Goal: Use online tool/utility: Utilize a website feature to perform a specific function

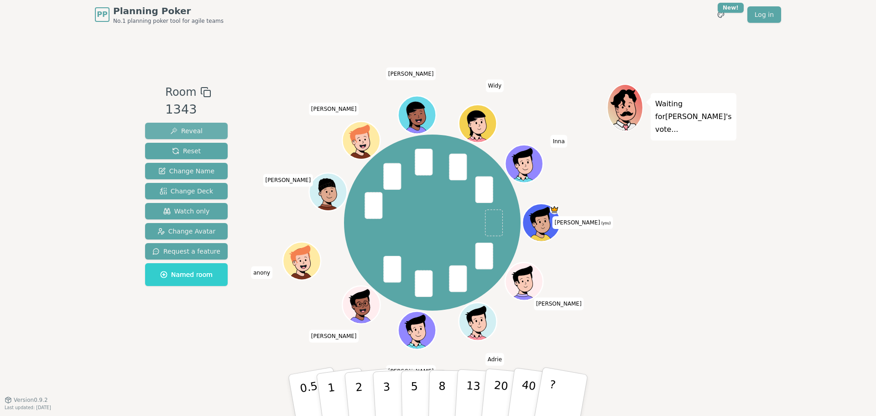
click at [182, 129] on span "Reveal" at bounding box center [186, 130] width 32 height 9
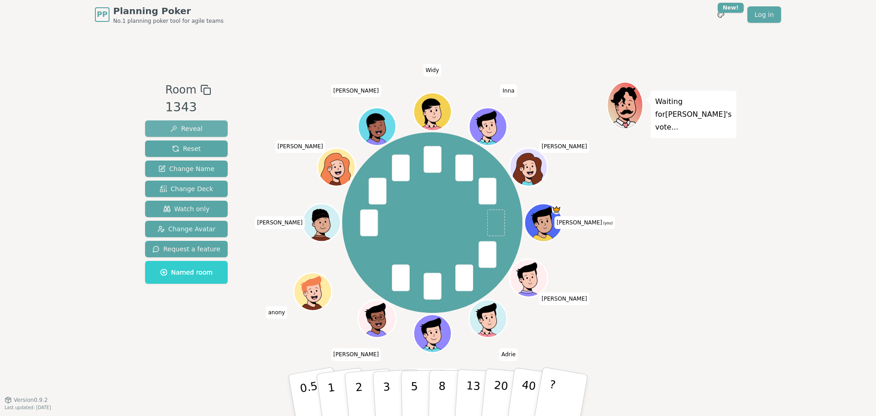
click at [191, 127] on span "Reveal" at bounding box center [186, 128] width 32 height 9
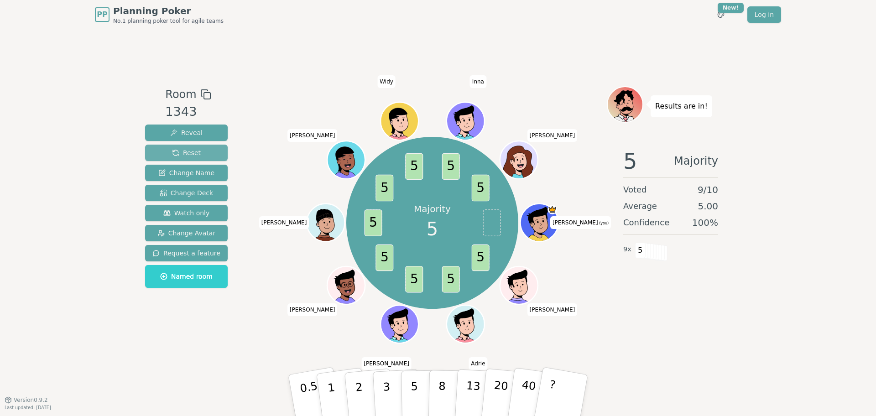
click at [183, 149] on span "Reset" at bounding box center [186, 152] width 29 height 9
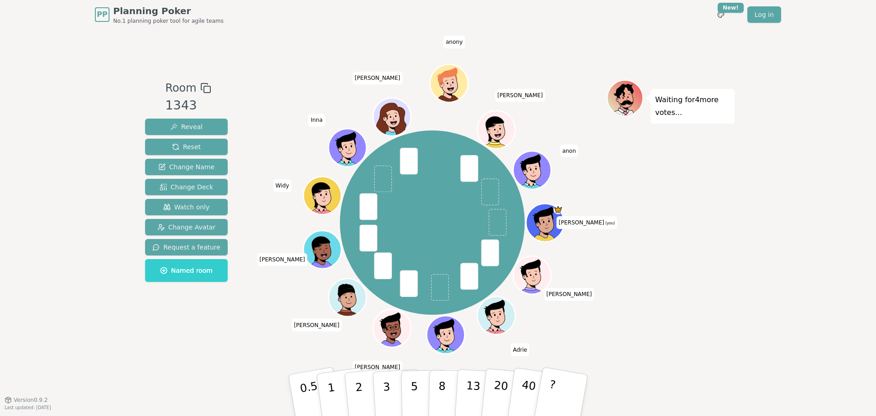
click at [669, 248] on div "Waiting for 4 more votes..." at bounding box center [671, 214] width 128 height 269
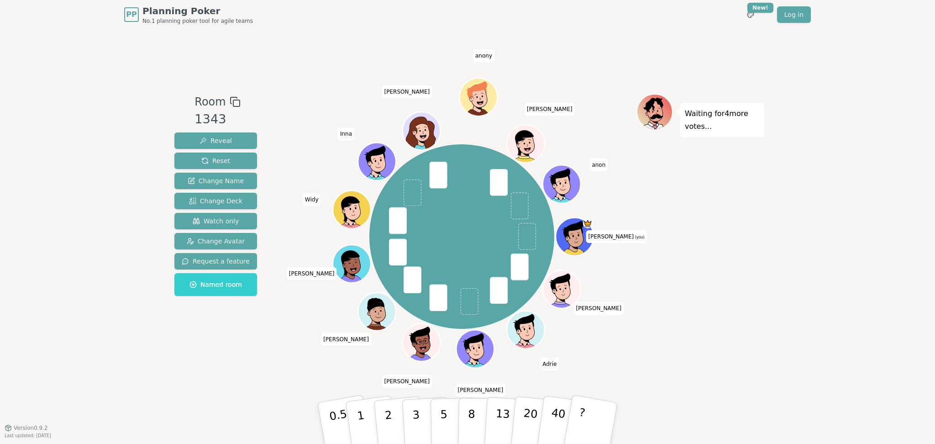
click at [707, 220] on div "Waiting for 4 more votes..." at bounding box center [700, 228] width 128 height 269
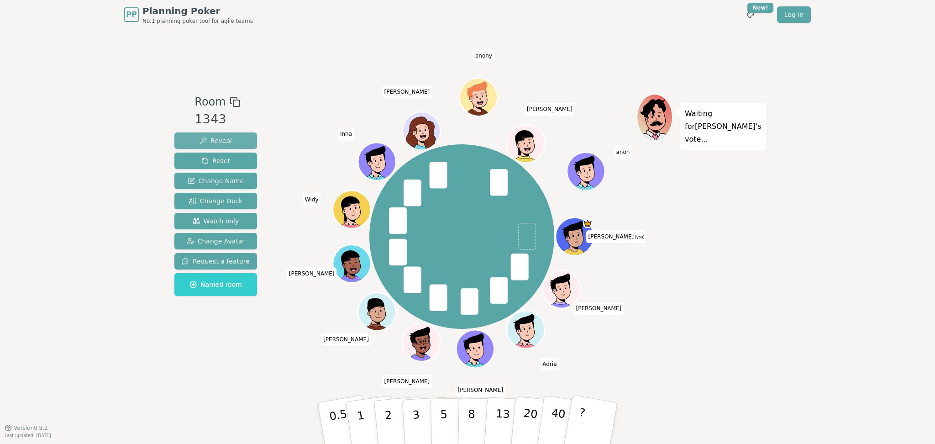
click at [212, 138] on span "Reveal" at bounding box center [215, 140] width 32 height 9
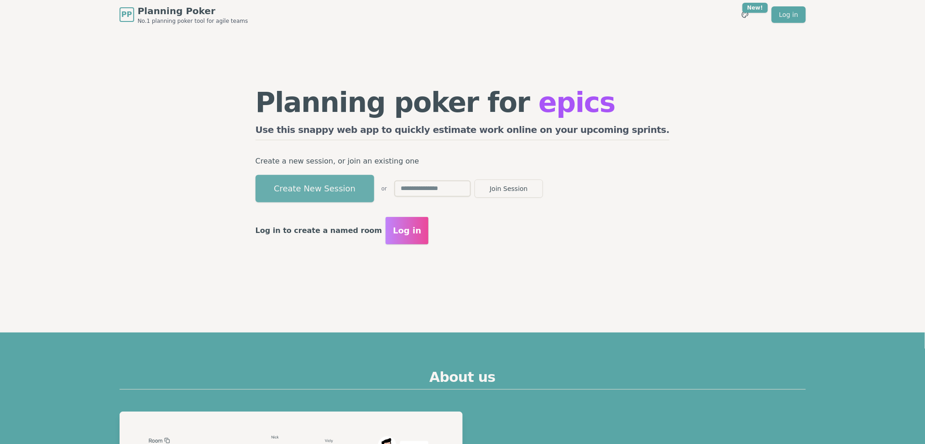
click at [373, 195] on button "Create New Session" at bounding box center [315, 188] width 119 height 27
click at [362, 186] on button "Create New Session" at bounding box center [315, 188] width 119 height 27
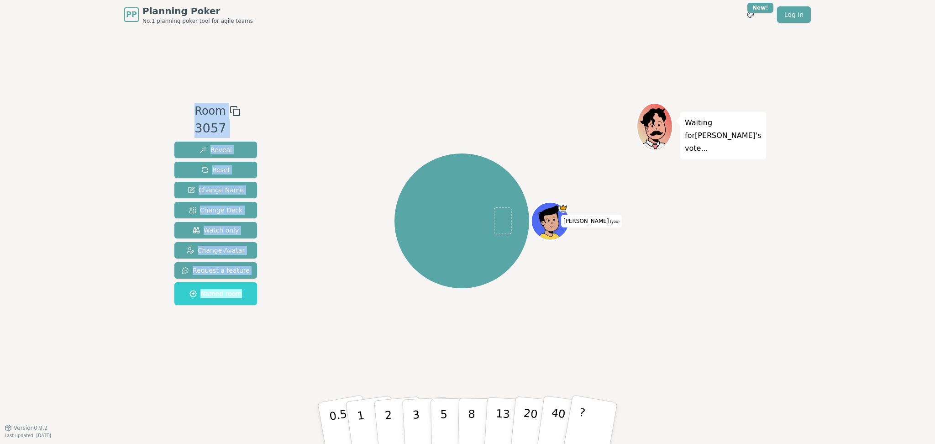
drag, startPoint x: 317, startPoint y: 178, endPoint x: 285, endPoint y: 113, distance: 72.4
click at [107, 66] on div "PP Planning Poker No.1 planning poker tool for agile teams Toggle theme New! Lo…" at bounding box center [467, 222] width 935 height 444
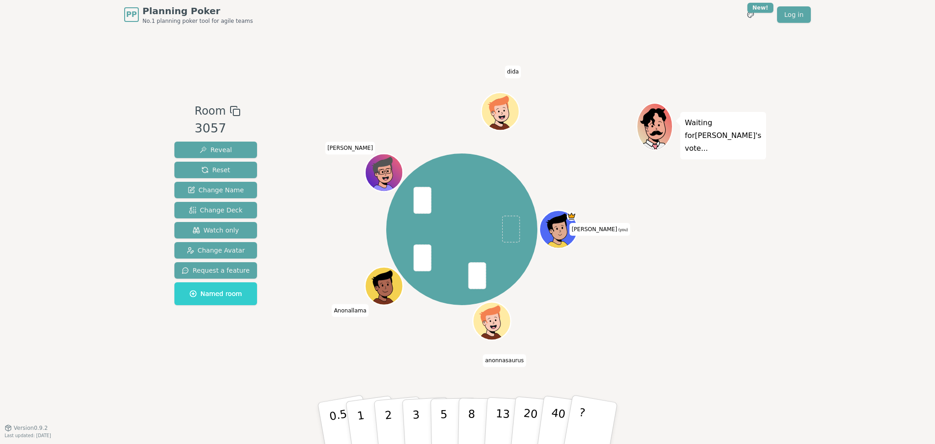
click at [371, 51] on div "Room 3057 Reveal Reset Change Name Change Deck Watch only Change Avatar Request…" at bounding box center [467, 228] width 593 height 398
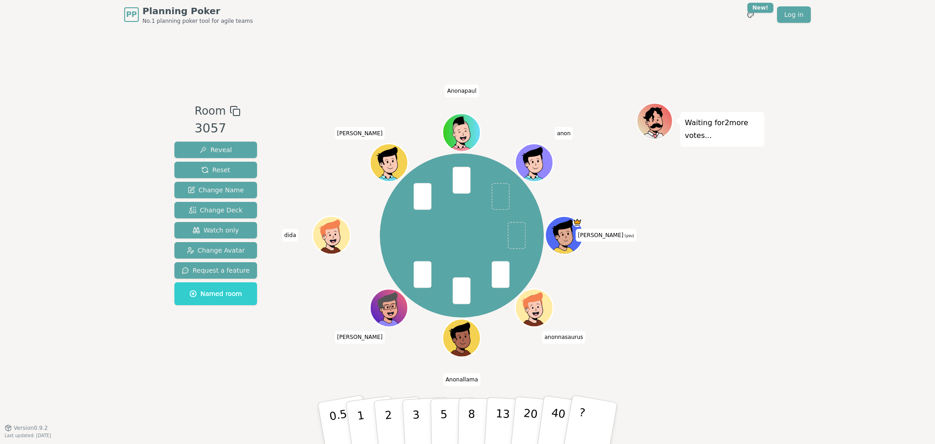
click at [720, 262] on div "Waiting for 2 more votes..." at bounding box center [700, 228] width 128 height 251
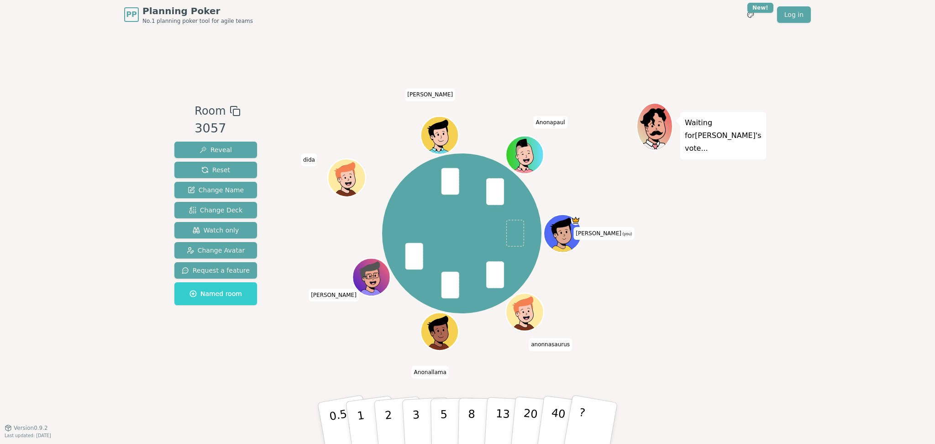
click at [694, 272] on div "Waiting for Nguyen 's vote..." at bounding box center [700, 228] width 128 height 251
click at [731, 257] on div "Waiting for Nguyen 's vote..." at bounding box center [700, 228] width 128 height 251
click at [704, 247] on div "Waiting for Nguyen 's vote..." at bounding box center [700, 228] width 128 height 251
click at [220, 145] on span "Reveal" at bounding box center [215, 149] width 32 height 9
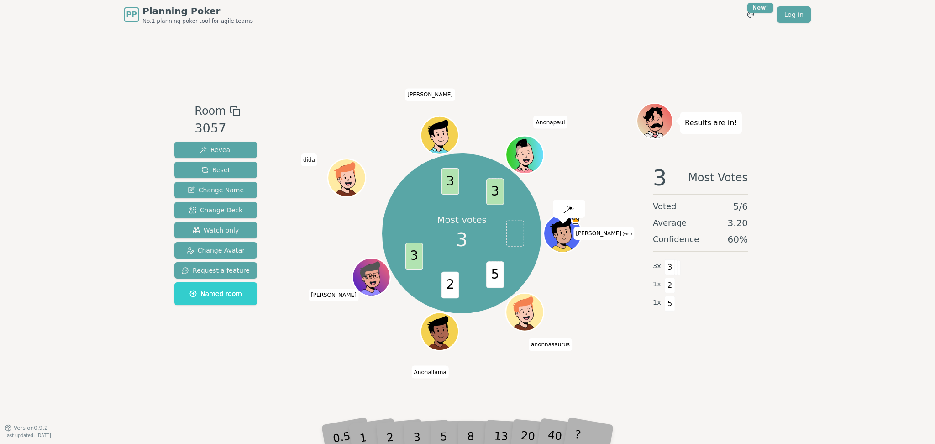
click at [859, 77] on div "PP Planning Poker No.1 planning poker tool for agile teams Toggle theme New! Lo…" at bounding box center [467, 222] width 935 height 444
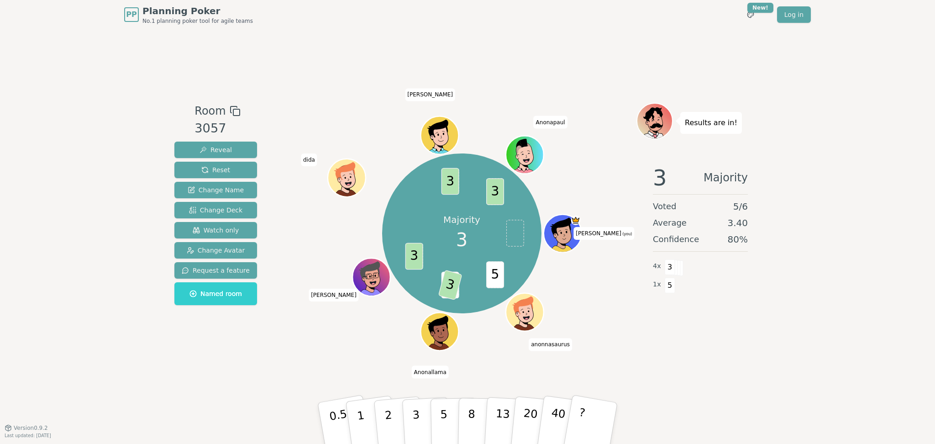
click at [728, 354] on div "Room 3057 Reveal Reset Change Name Change Deck Watch only Change Avatar Request…" at bounding box center [467, 228] width 593 height 398
click at [811, 144] on div "PP Planning Poker No.1 planning poker tool for agile teams Toggle theme New! Lo…" at bounding box center [467, 222] width 935 height 444
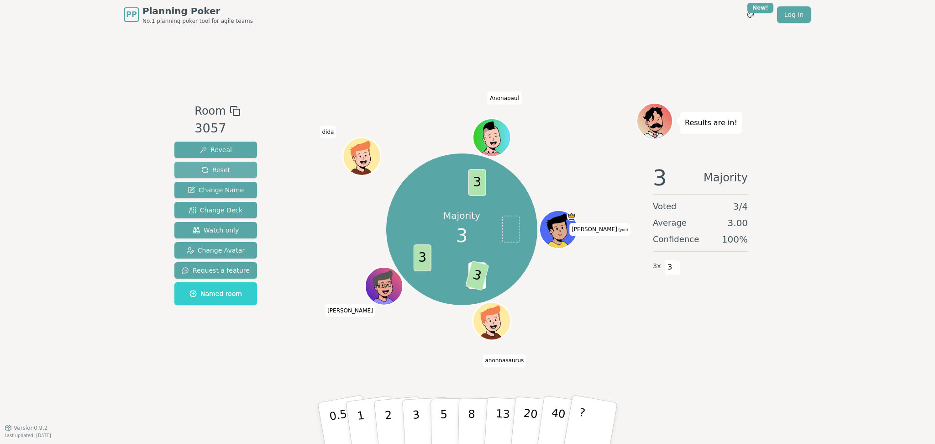
click at [209, 165] on span "Reset" at bounding box center [215, 169] width 29 height 9
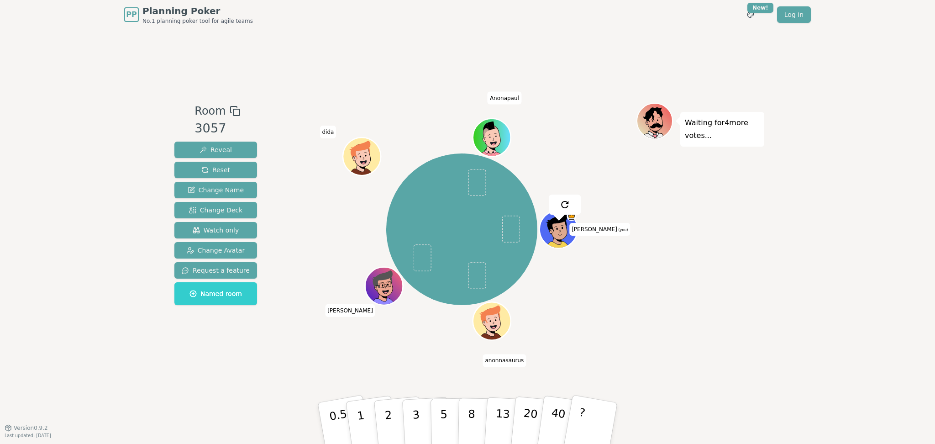
click at [697, 282] on div "Waiting for 4 more votes..." at bounding box center [700, 228] width 128 height 251
click at [706, 252] on div "Waiting for 4 more votes..." at bounding box center [700, 228] width 128 height 251
click at [397, 43] on div "Room 3057 Reveal Reset Change Name Change Deck Watch only Change Avatar Request…" at bounding box center [467, 228] width 593 height 398
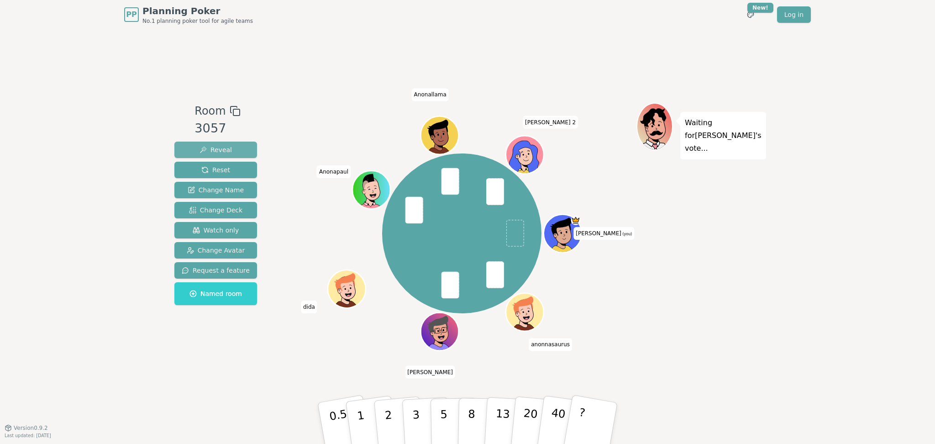
click at [219, 151] on span "Reveal" at bounding box center [215, 149] width 32 height 9
